Goal: Transaction & Acquisition: Subscribe to service/newsletter

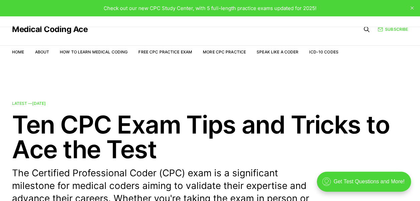
click at [16, 52] on link "Home" at bounding box center [18, 51] width 12 height 5
click at [215, 52] on link "More CPC Practice" at bounding box center [224, 51] width 43 height 5
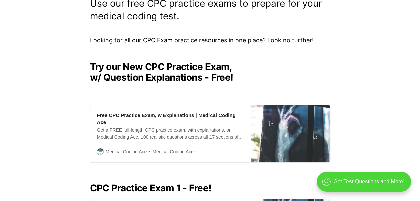
scroll to position [134, 0]
click at [132, 127] on div "Get a FREE full-length CPC practice exam, with explanations, on Medical Coding …" at bounding box center [170, 134] width 147 height 14
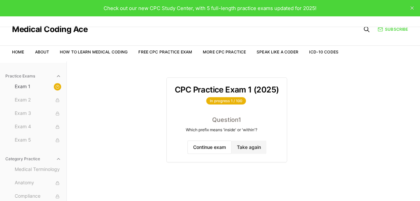
click at [115, 50] on link "How to Learn Medical Coding" at bounding box center [94, 51] width 68 height 5
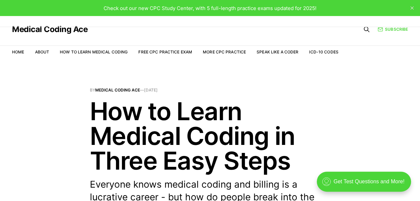
click at [316, 51] on link "ICD-10 Codes" at bounding box center [323, 51] width 29 height 5
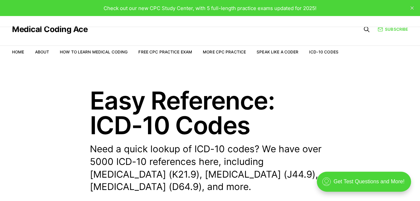
click at [165, 51] on link "Free CPC Practice Exam" at bounding box center [165, 51] width 54 height 5
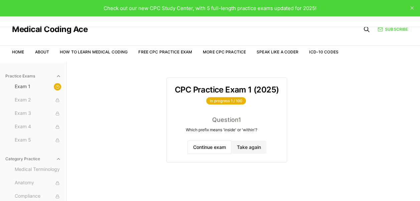
click at [17, 136] on button "Exam 5" at bounding box center [38, 140] width 52 height 11
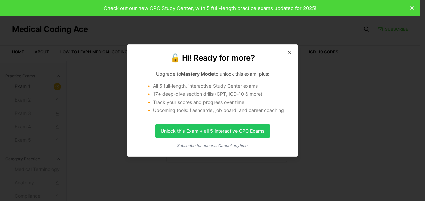
click at [177, 135] on link "Unlock this Exam + all 5 interactive CPC Exams" at bounding box center [212, 130] width 115 height 13
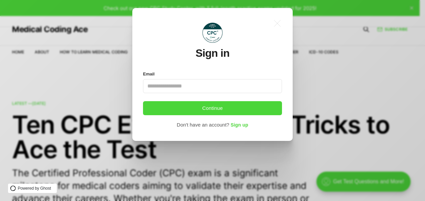
click at [236, 127] on span "Sign up" at bounding box center [240, 125] width 18 height 5
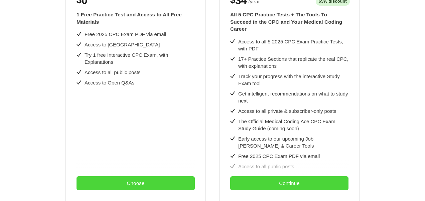
scroll to position [178, 0]
